Goal: Task Accomplishment & Management: Complete application form

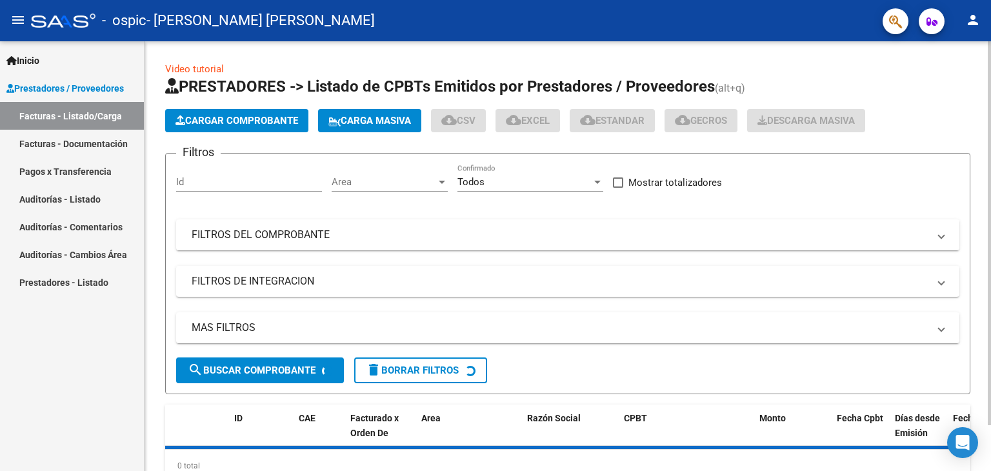
click at [204, 117] on span "Cargar Comprobante" at bounding box center [237, 121] width 123 height 12
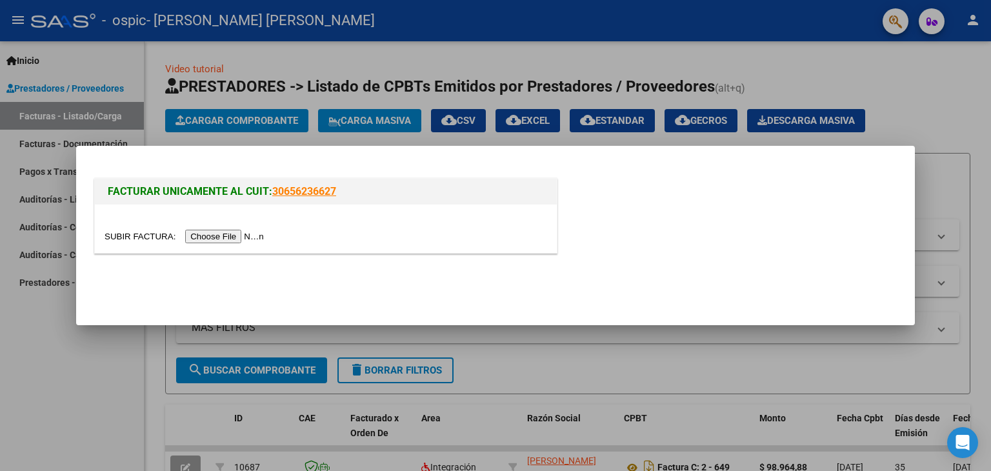
drag, startPoint x: 204, startPoint y: 117, endPoint x: 235, endPoint y: 236, distance: 122.1
click at [235, 236] on div "FACTURAR UNICAMENTE AL CUIT: 30656236627" at bounding box center [495, 235] width 991 height 471
click at [249, 201] on div "FACTURAR UNICAMENTE AL CUIT: 30656236627" at bounding box center [326, 192] width 462 height 26
click at [225, 261] on mat-dialog-actions at bounding box center [496, 285] width 808 height 49
click at [245, 239] on input "file" at bounding box center [186, 237] width 163 height 14
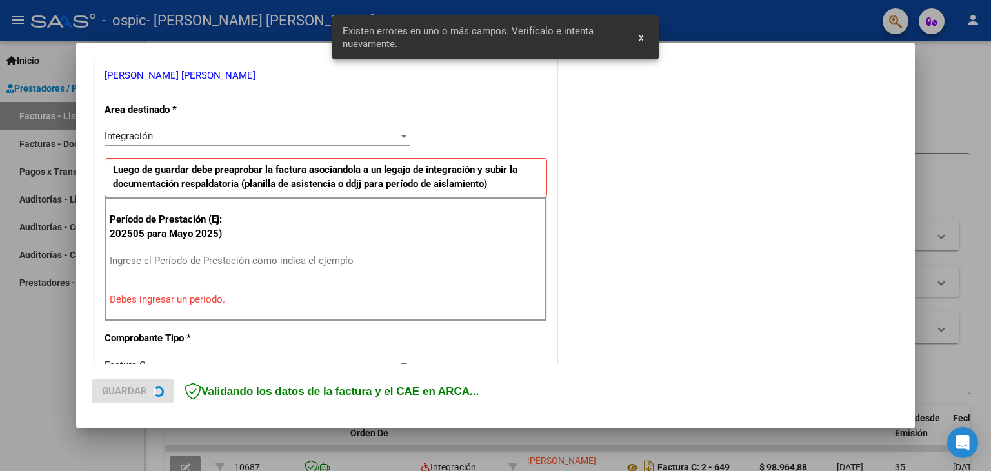
scroll to position [271, 0]
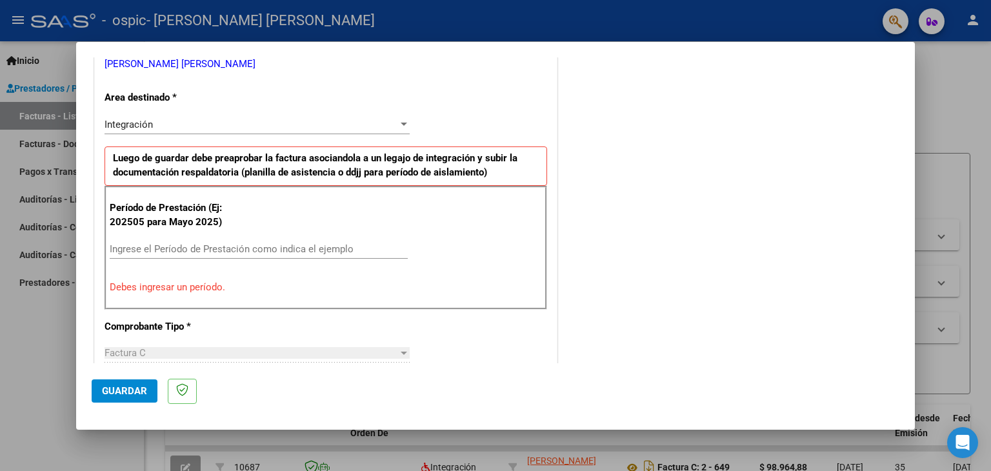
click at [399, 120] on div at bounding box center [404, 124] width 12 height 10
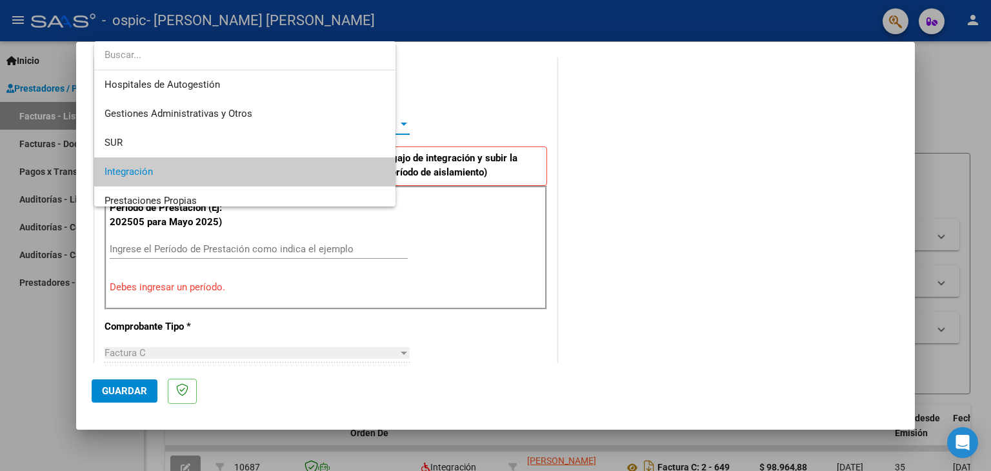
scroll to position [48, 0]
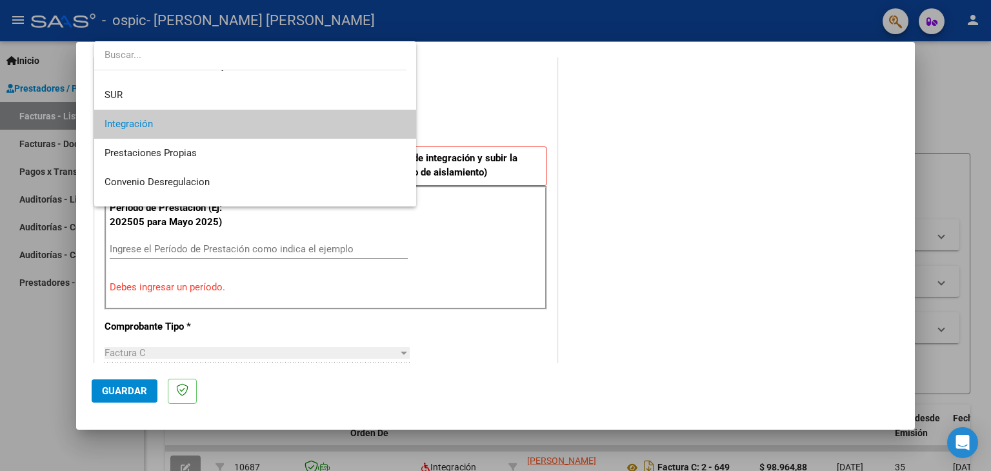
click at [399, 120] on mat-option "Integración" at bounding box center [255, 124] width 323 height 29
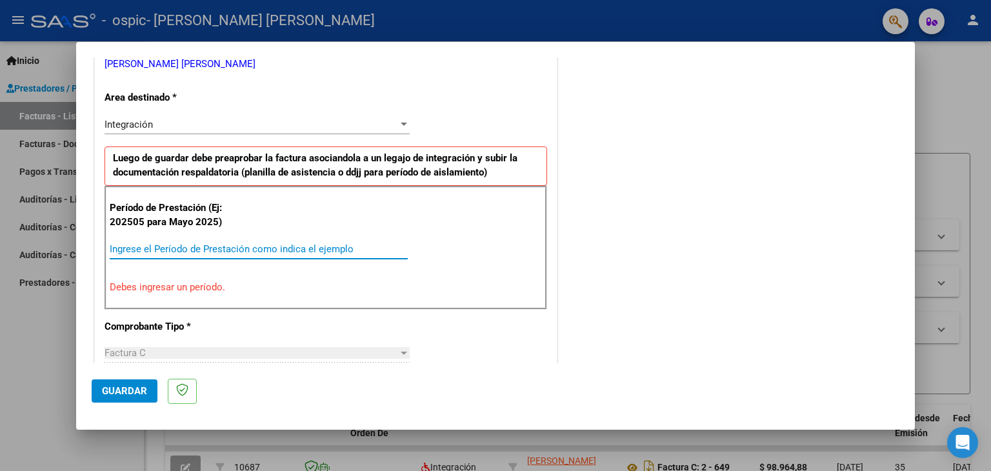
click at [173, 248] on input "Ingrese el Período de Prestación como indica el ejemplo" at bounding box center [259, 249] width 298 height 12
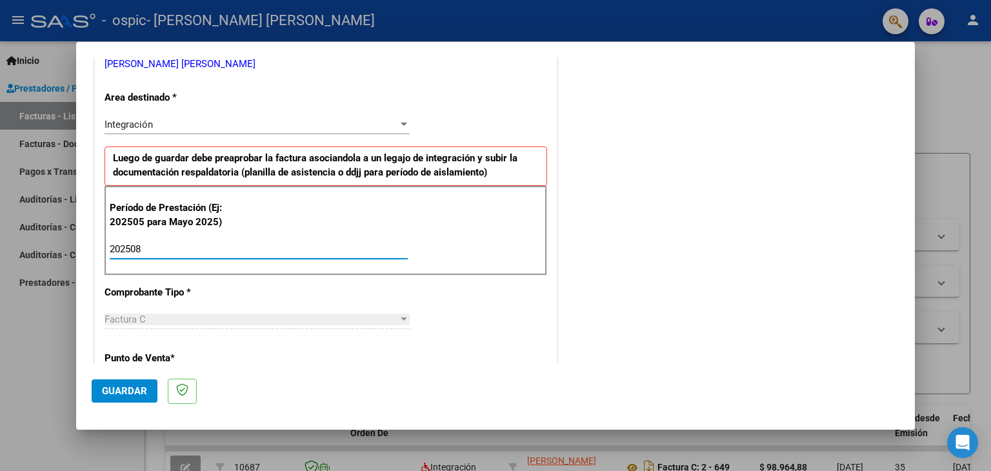
type input "202508"
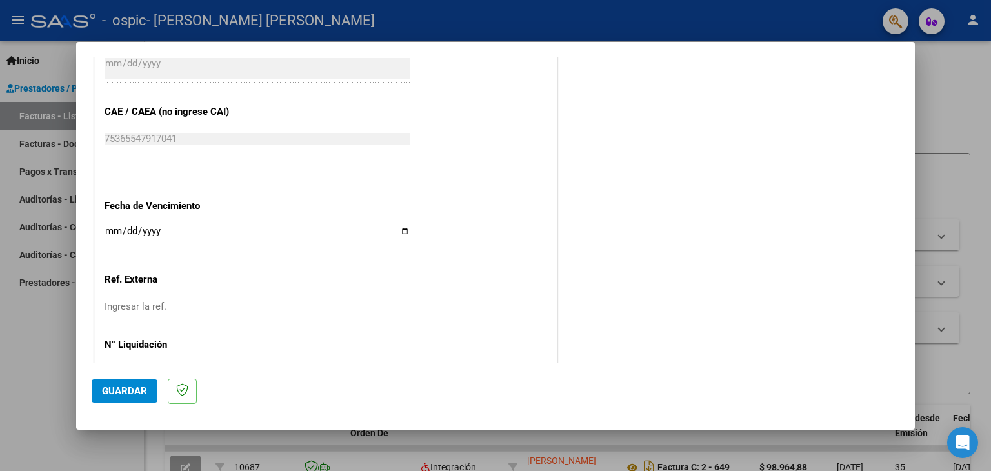
scroll to position [789, 0]
click at [400, 225] on input "Ingresar la fecha" at bounding box center [257, 234] width 305 height 21
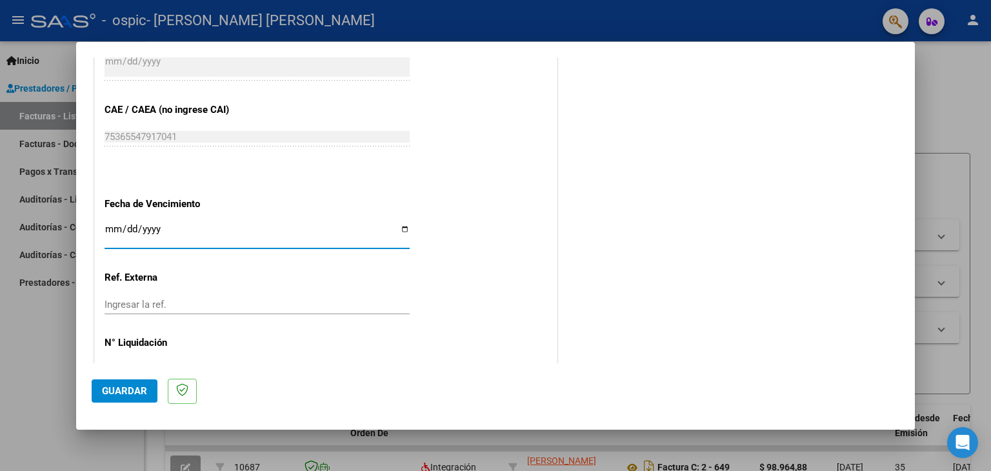
type input "[DATE]"
click at [130, 383] on button "Guardar" at bounding box center [125, 390] width 66 height 23
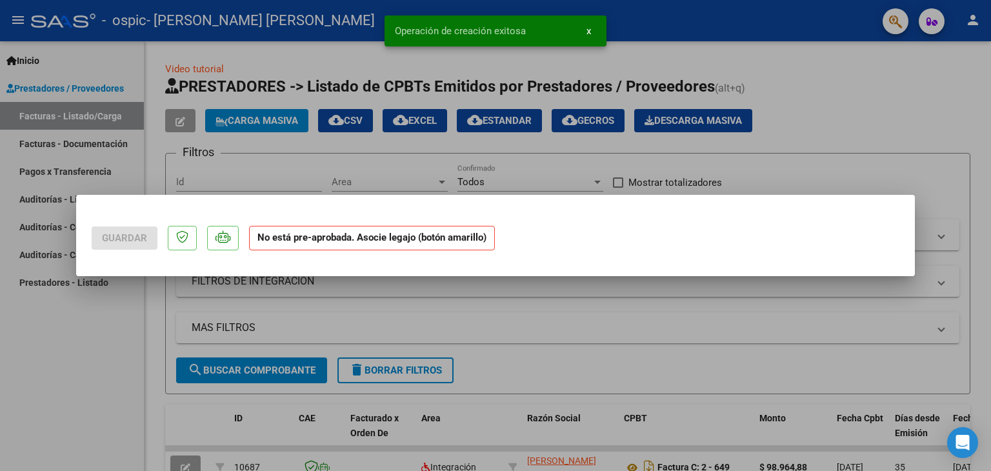
scroll to position [0, 0]
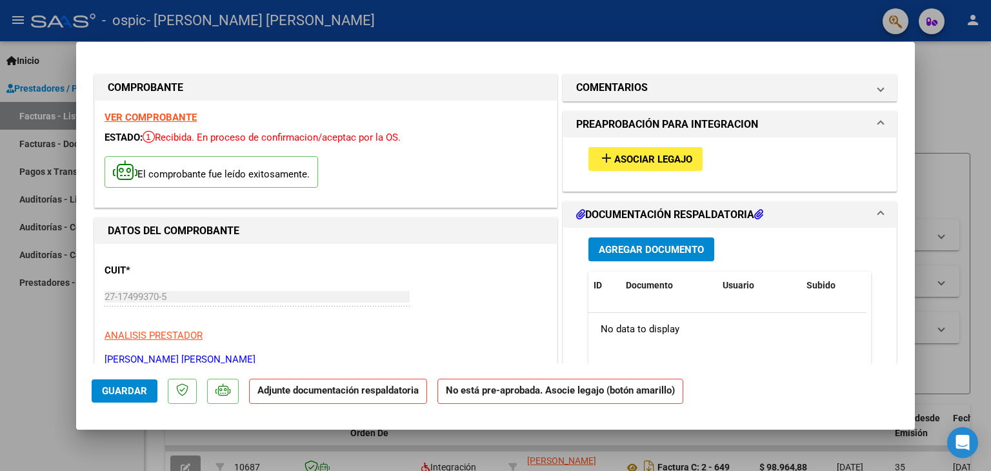
click at [627, 211] on h1 "DOCUMENTACIÓN RESPALDATORIA" at bounding box center [669, 214] width 187 height 15
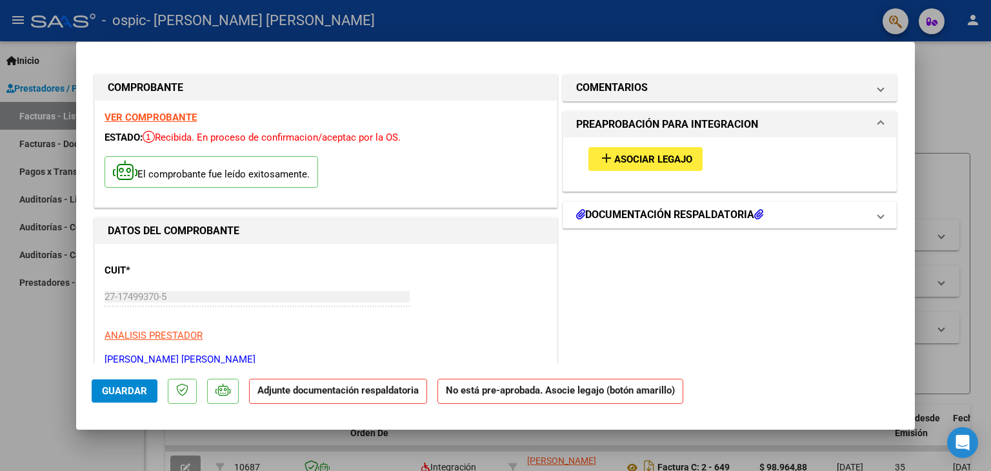
click at [627, 211] on h1 "DOCUMENTACIÓN RESPALDATORIA" at bounding box center [669, 214] width 187 height 15
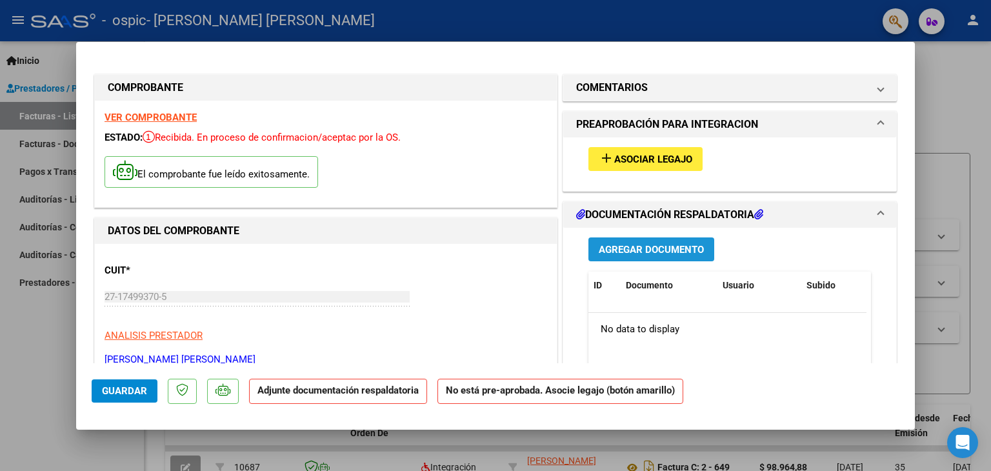
click at [630, 253] on span "Agregar Documento" at bounding box center [651, 250] width 105 height 12
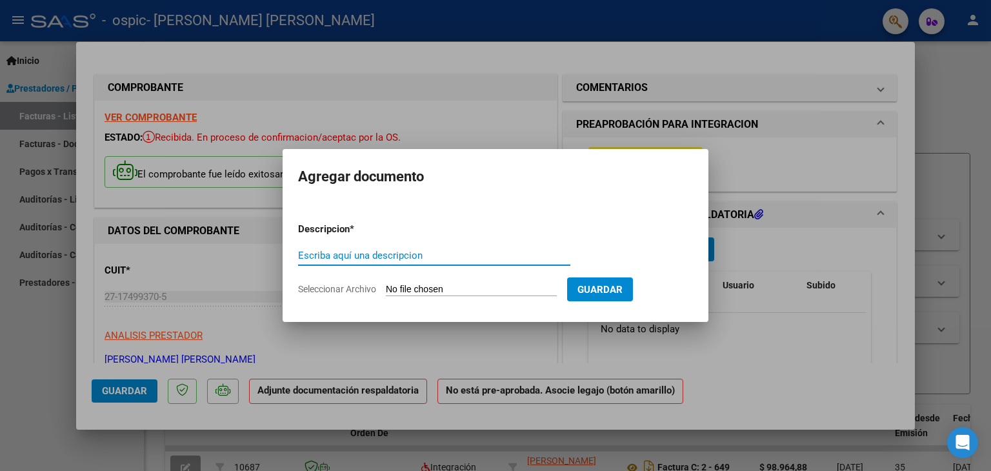
click at [357, 250] on input "Escriba aquí una descripcion" at bounding box center [434, 256] width 272 height 12
type input "planilla [DATE]"
click at [401, 291] on input "Seleccionar Archivo" at bounding box center [471, 290] width 171 height 12
type input "C:\fakepath\PLANILLA [DATE] [PERSON_NAME][GEOGRAPHIC_DATA]pdf"
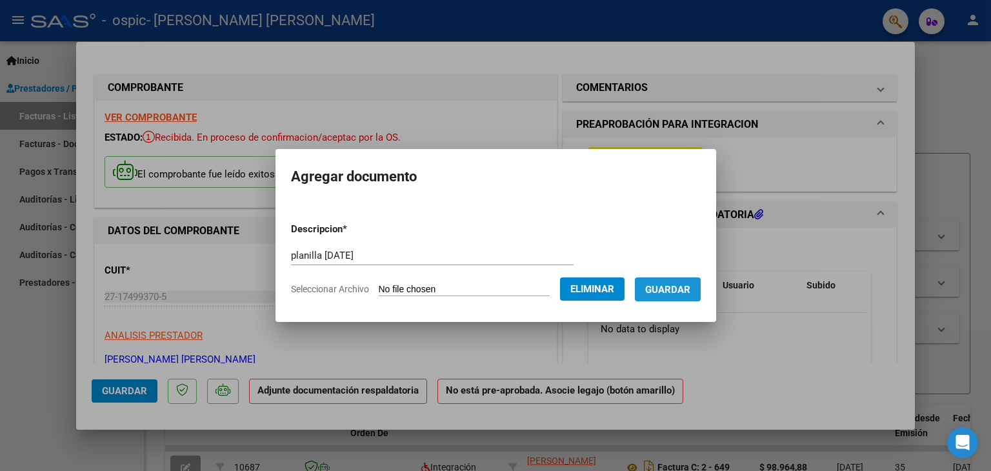
click at [686, 287] on span "Guardar" at bounding box center [667, 290] width 45 height 12
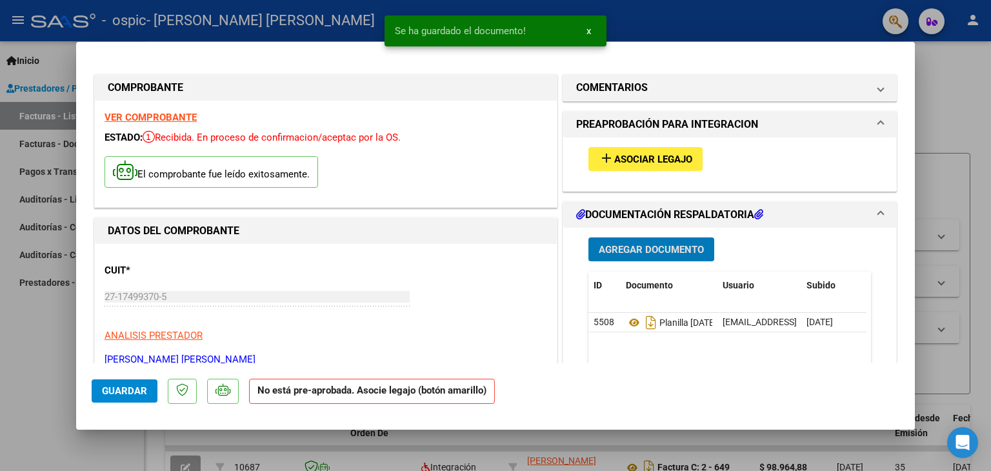
click at [652, 160] on span "Asociar Legajo" at bounding box center [653, 160] width 78 height 12
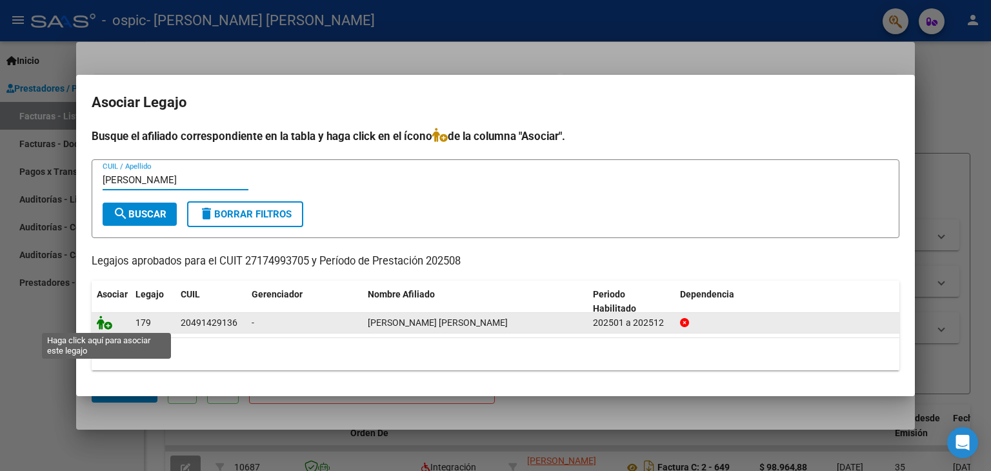
type input "[PERSON_NAME]"
click at [102, 323] on icon at bounding box center [104, 323] width 15 height 14
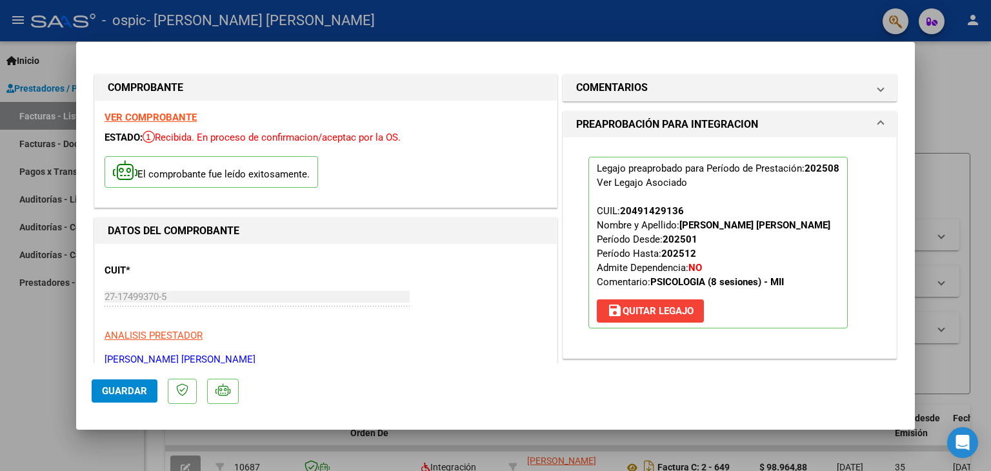
click at [134, 390] on span "Guardar" at bounding box center [124, 391] width 45 height 12
